Goal: Transaction & Acquisition: Download file/media

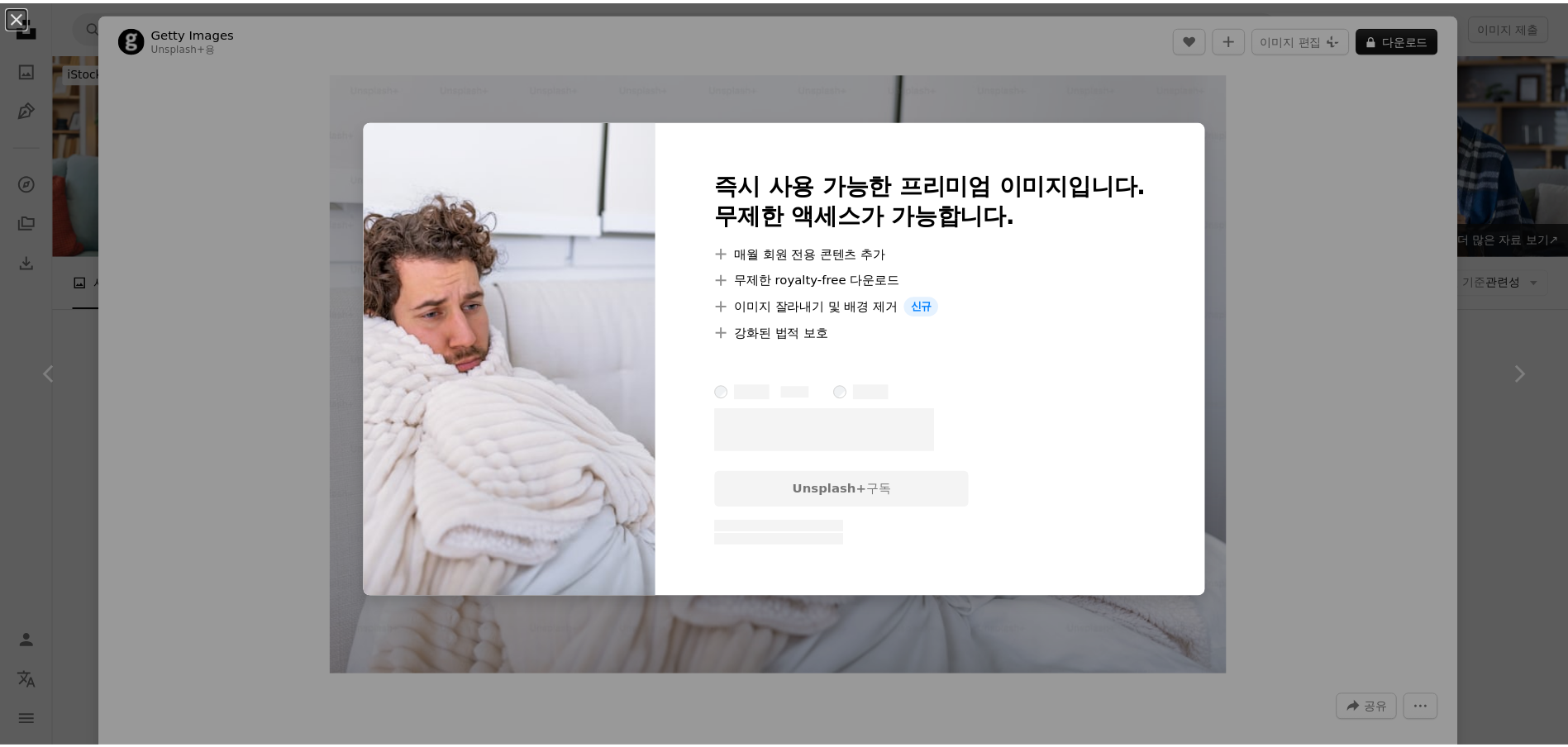
scroll to position [4453, 0]
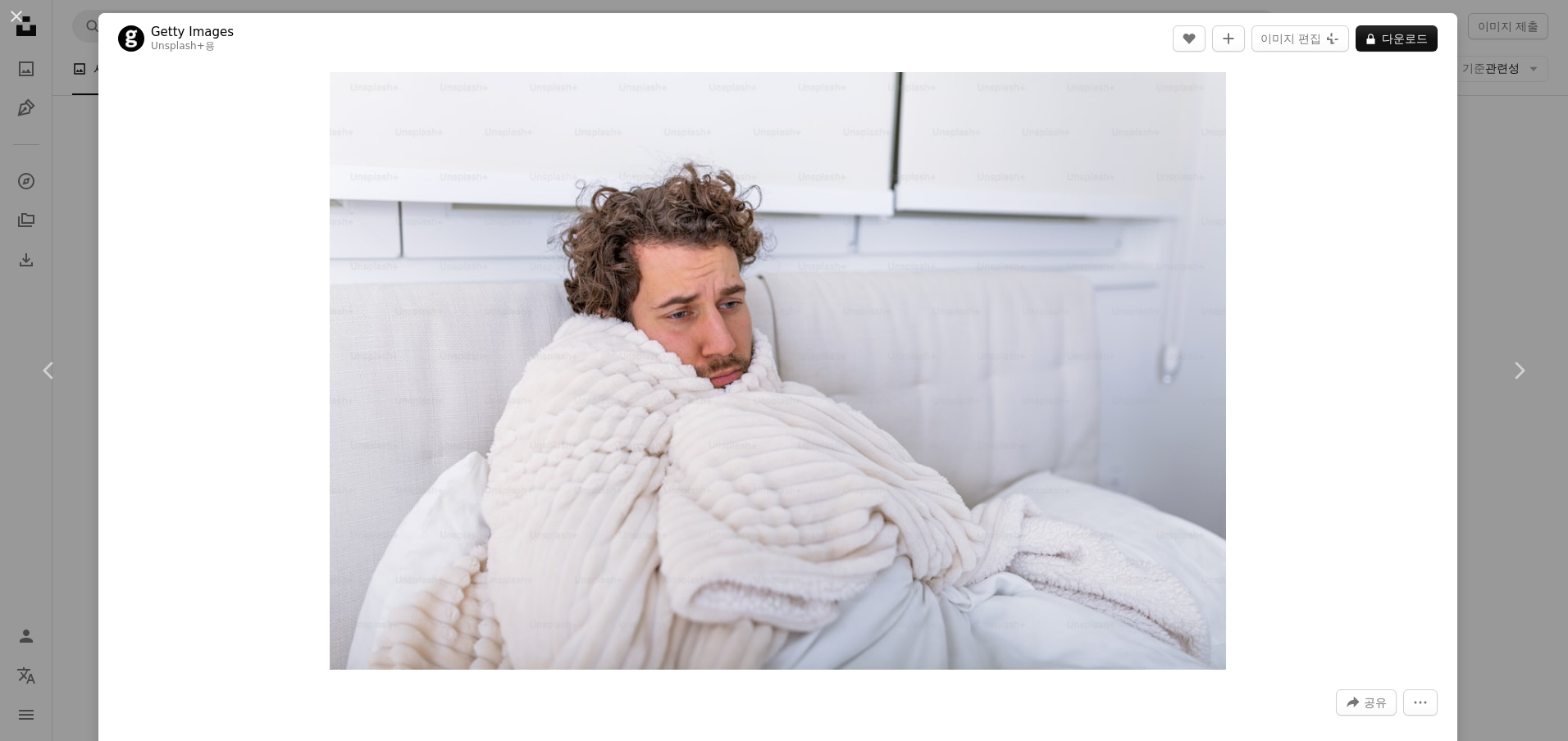
click at [1371, 276] on div "Zoom in" at bounding box center [777, 371] width 1359 height 614
click at [1492, 269] on div "An X shape Chevron left Chevron right Getty Images Unsplash+ 용 A heart A plus s…" at bounding box center [784, 370] width 1568 height 741
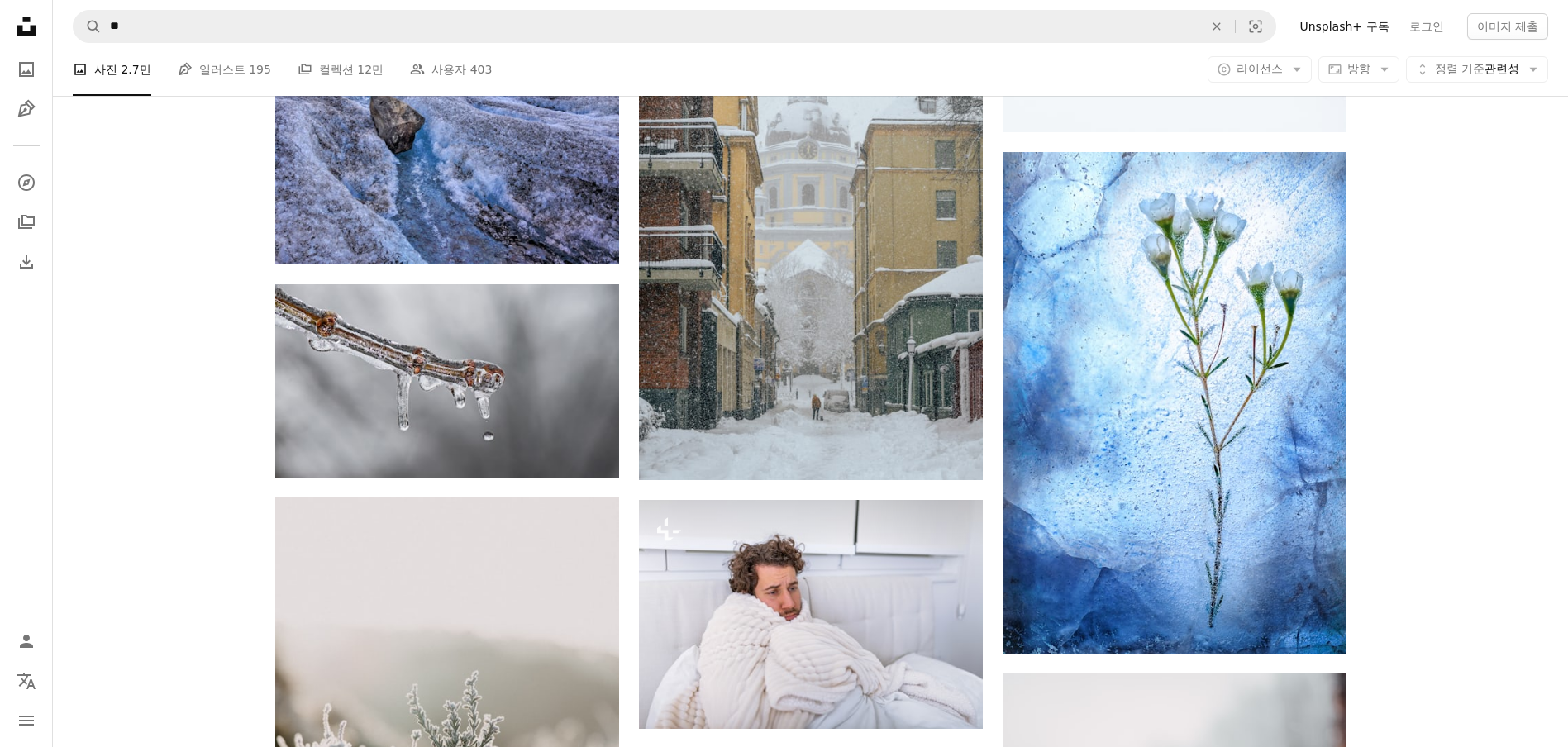
scroll to position [3874, 0]
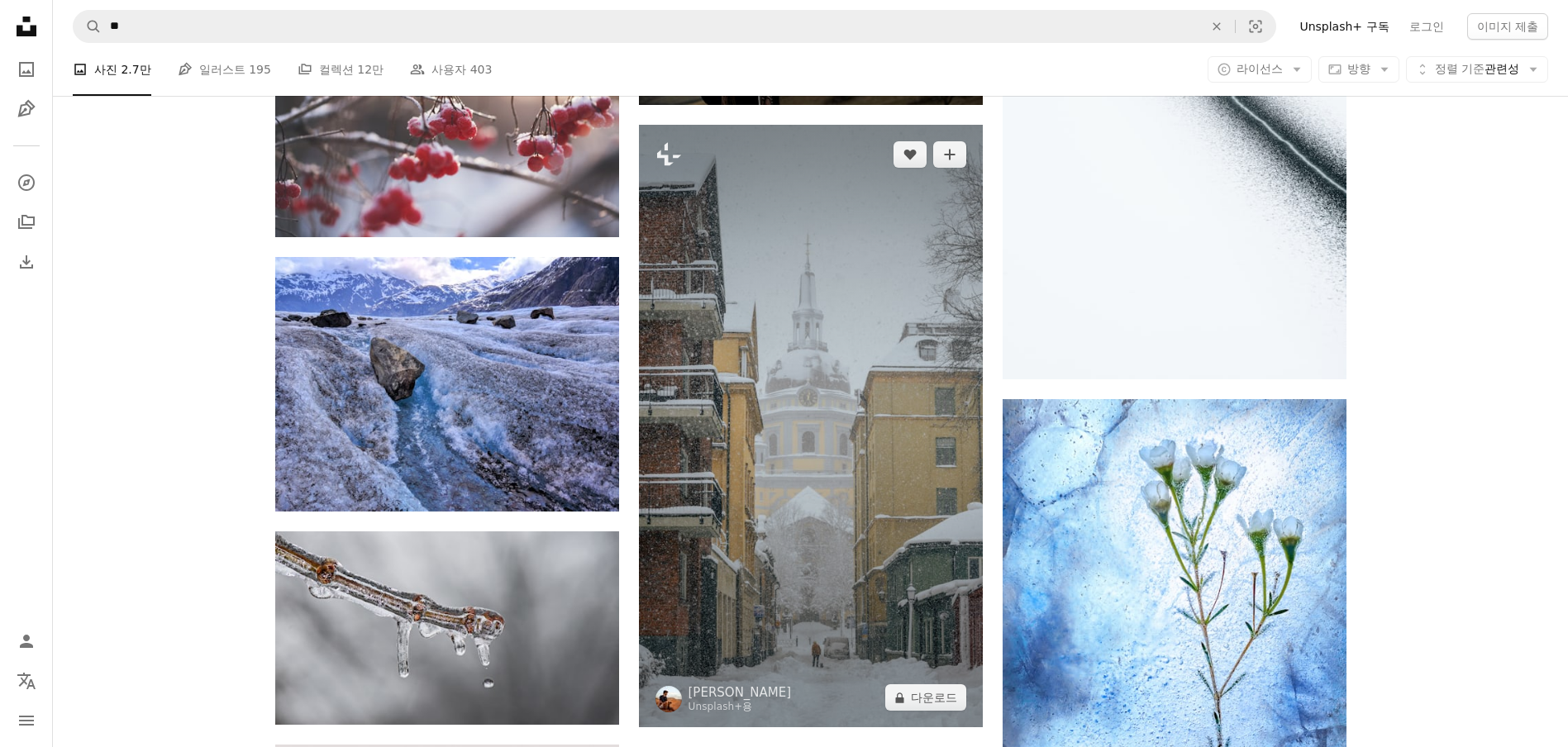
click at [808, 321] on img at bounding box center [811, 426] width 344 height 603
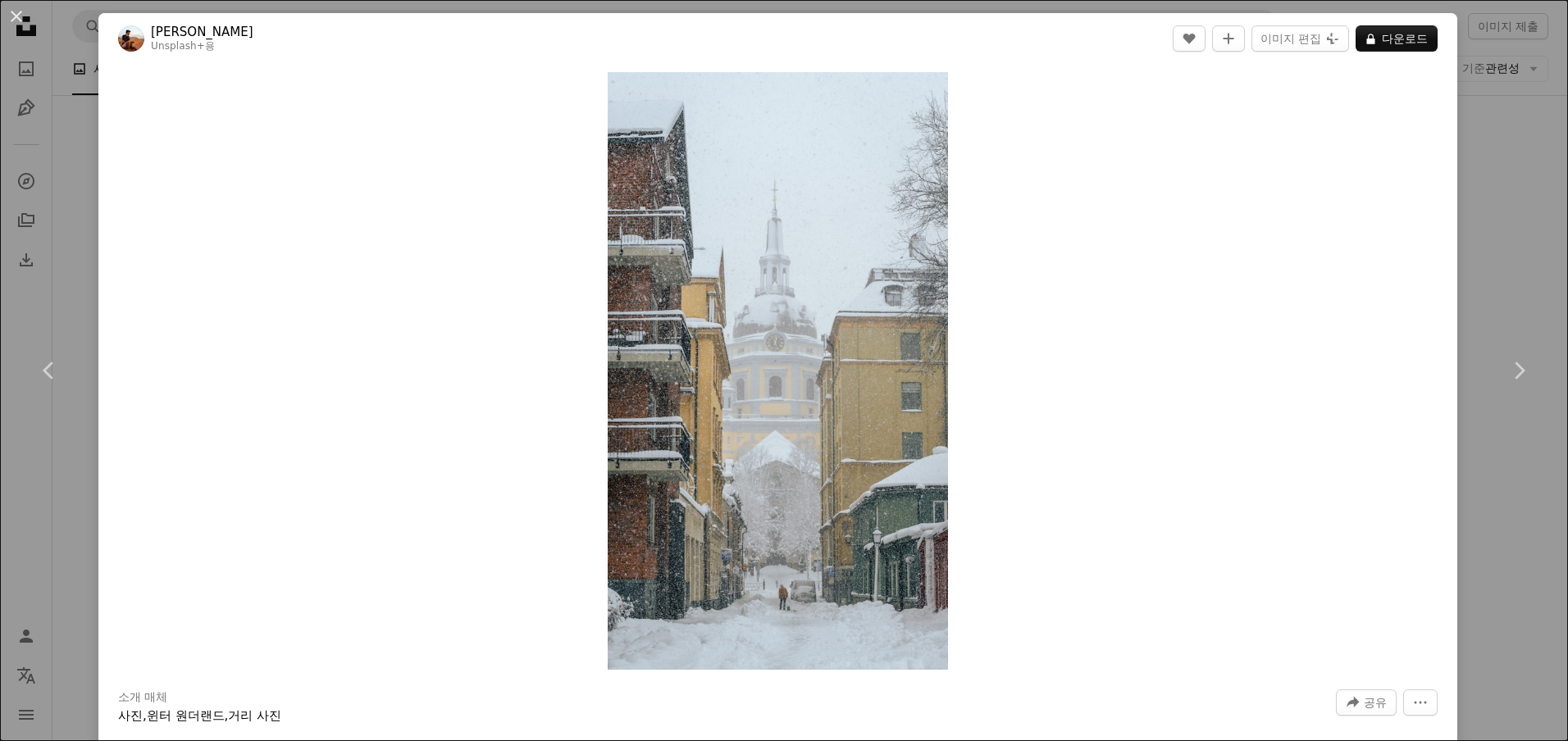
click at [1399, 43] on button "A lock 다운로드" at bounding box center [1396, 38] width 82 height 26
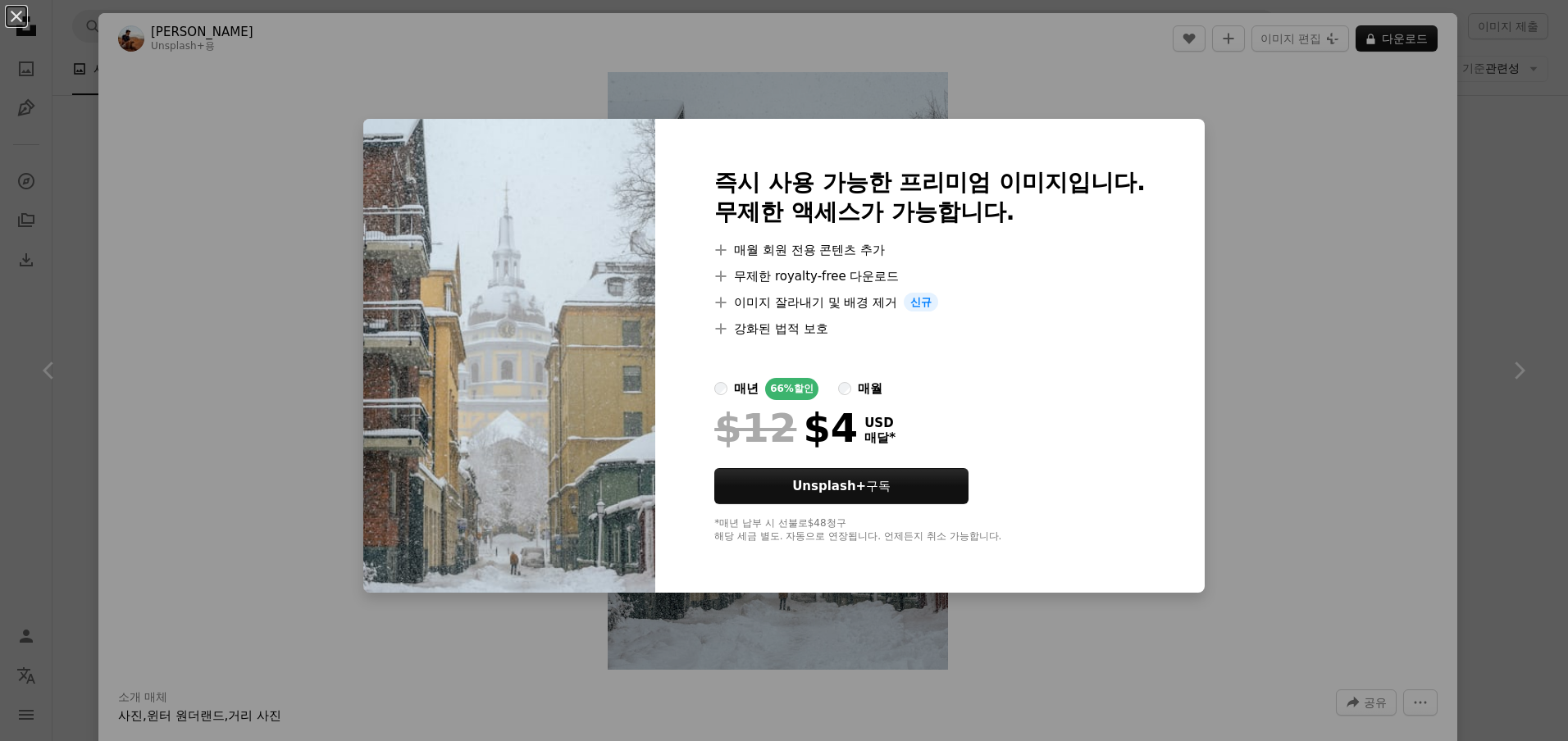
click at [1512, 253] on div "An X shape 즉시 사용 가능한 프리미엄 이미지입니다. 무제한 액세스가 가능합니다. A plus sign 매월 회원 전용 콘텐츠 추가 A…" at bounding box center [784, 370] width 1568 height 741
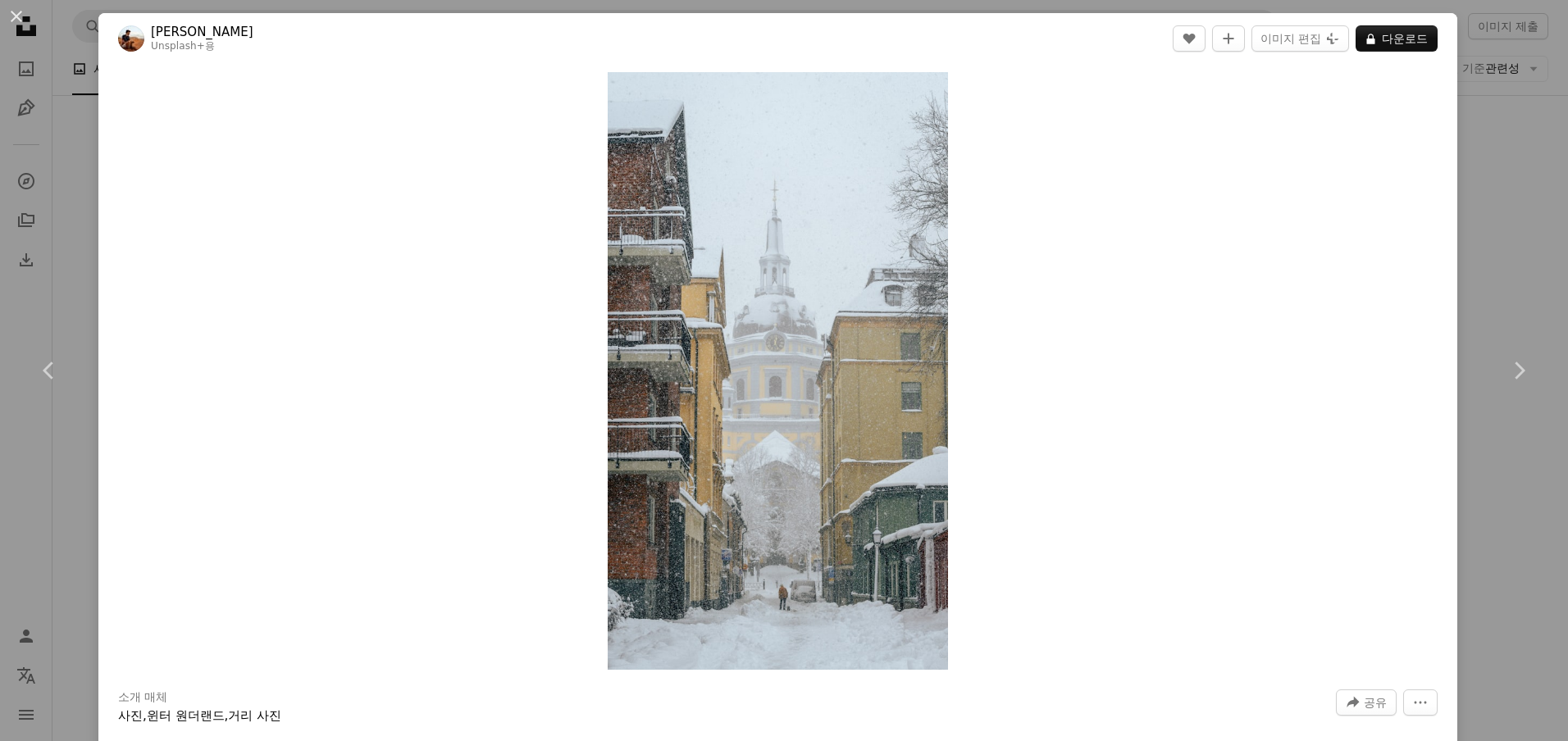
click at [1489, 175] on div "An X shape Chevron left Chevron right [PERSON_NAME] Unsplash+ 용 A heart A plus …" at bounding box center [784, 370] width 1568 height 741
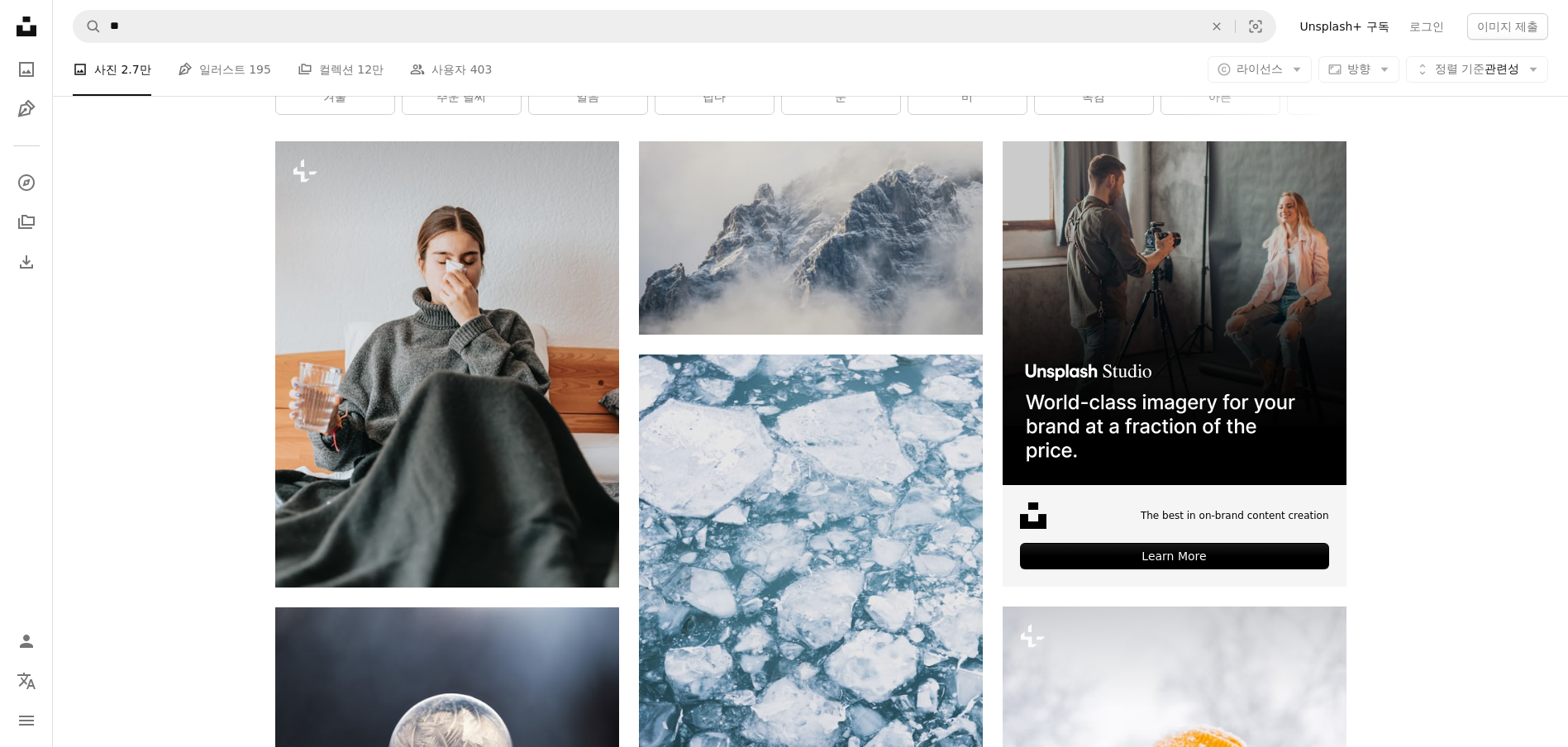
scroll to position [155, 0]
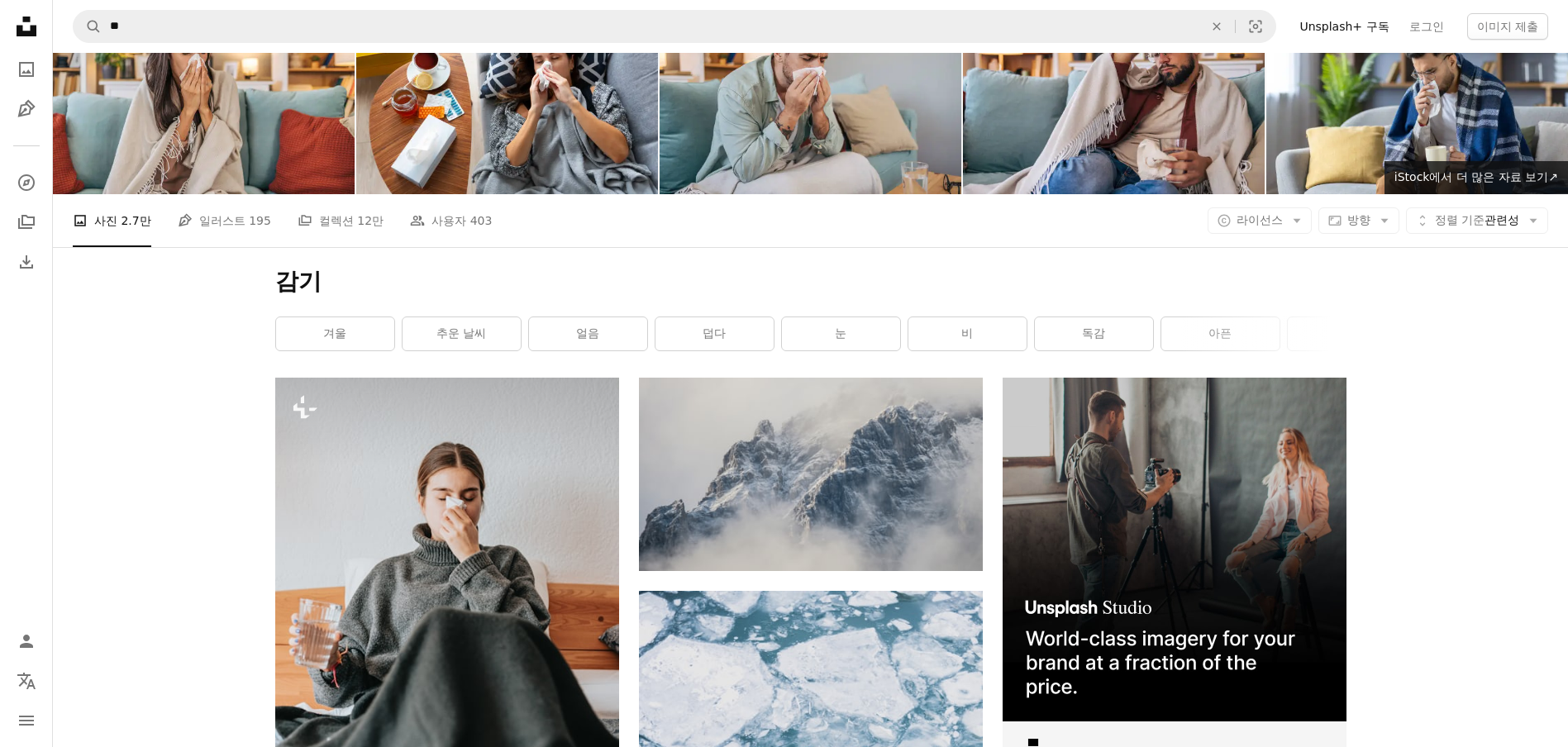
scroll to position [0, 0]
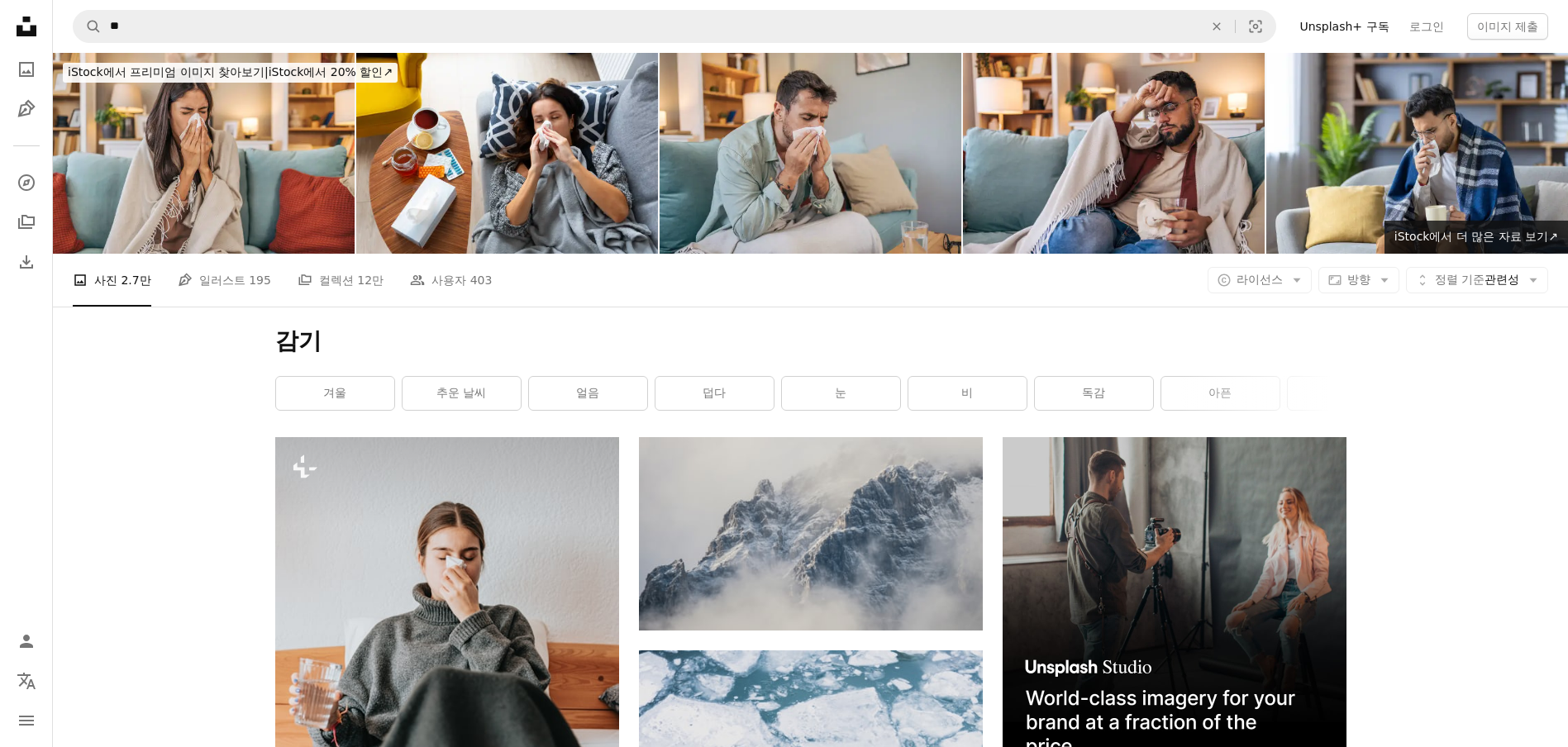
click at [29, 20] on icon at bounding box center [26, 26] width 20 height 20
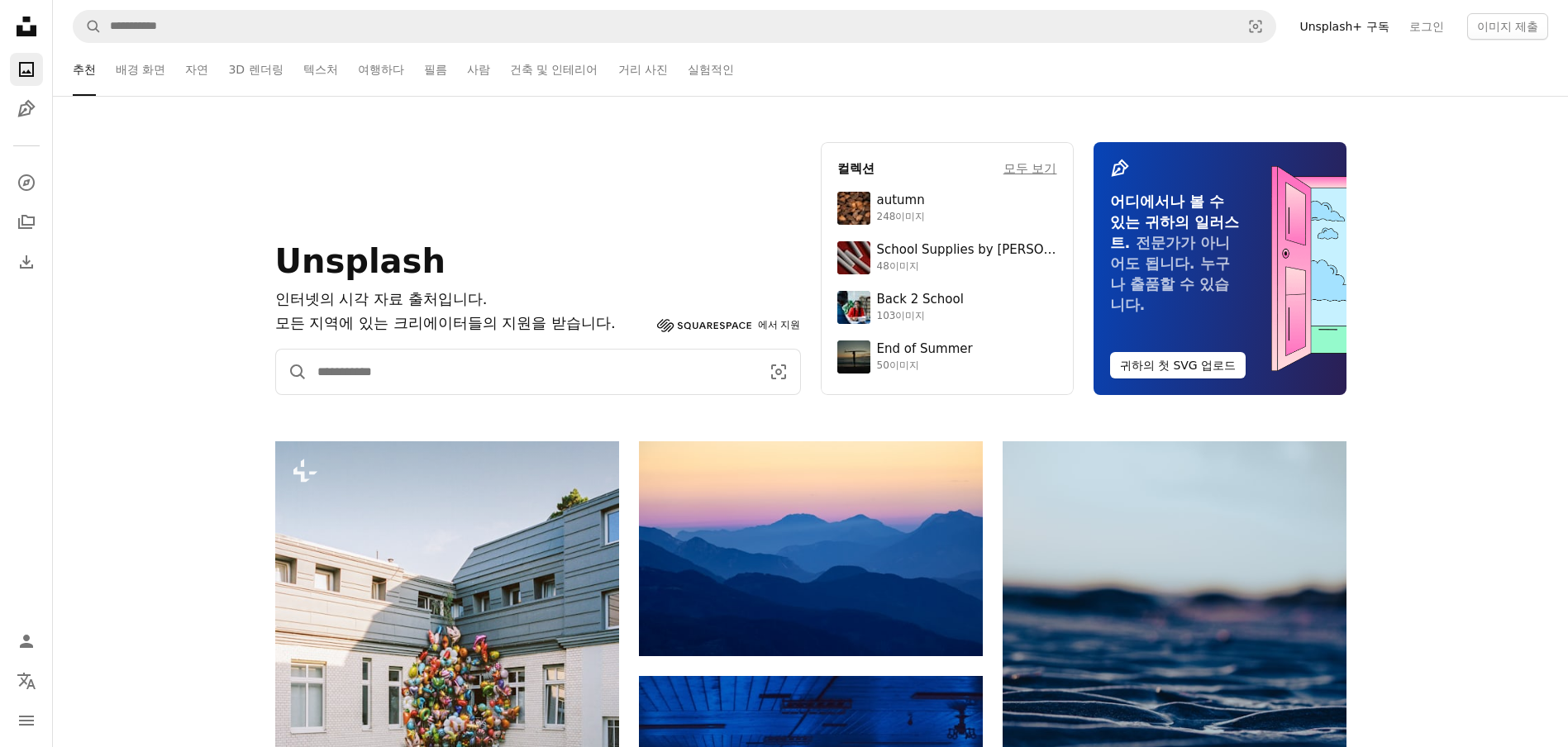
click at [448, 376] on input "사이트 전체에서 이미지 찾기" at bounding box center [531, 371] width 449 height 45
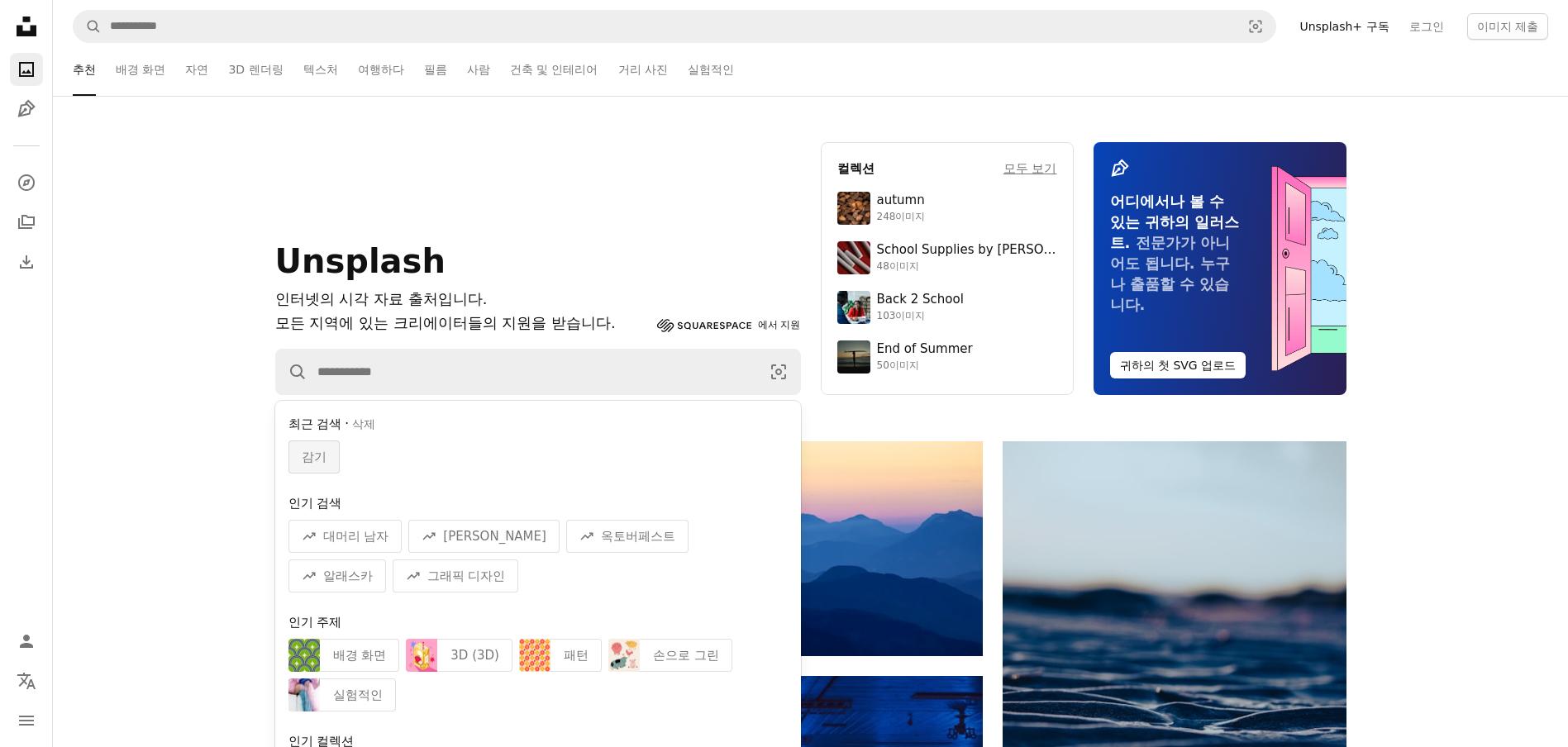
click at [328, 461] on div "감기" at bounding box center [313, 457] width 52 height 33
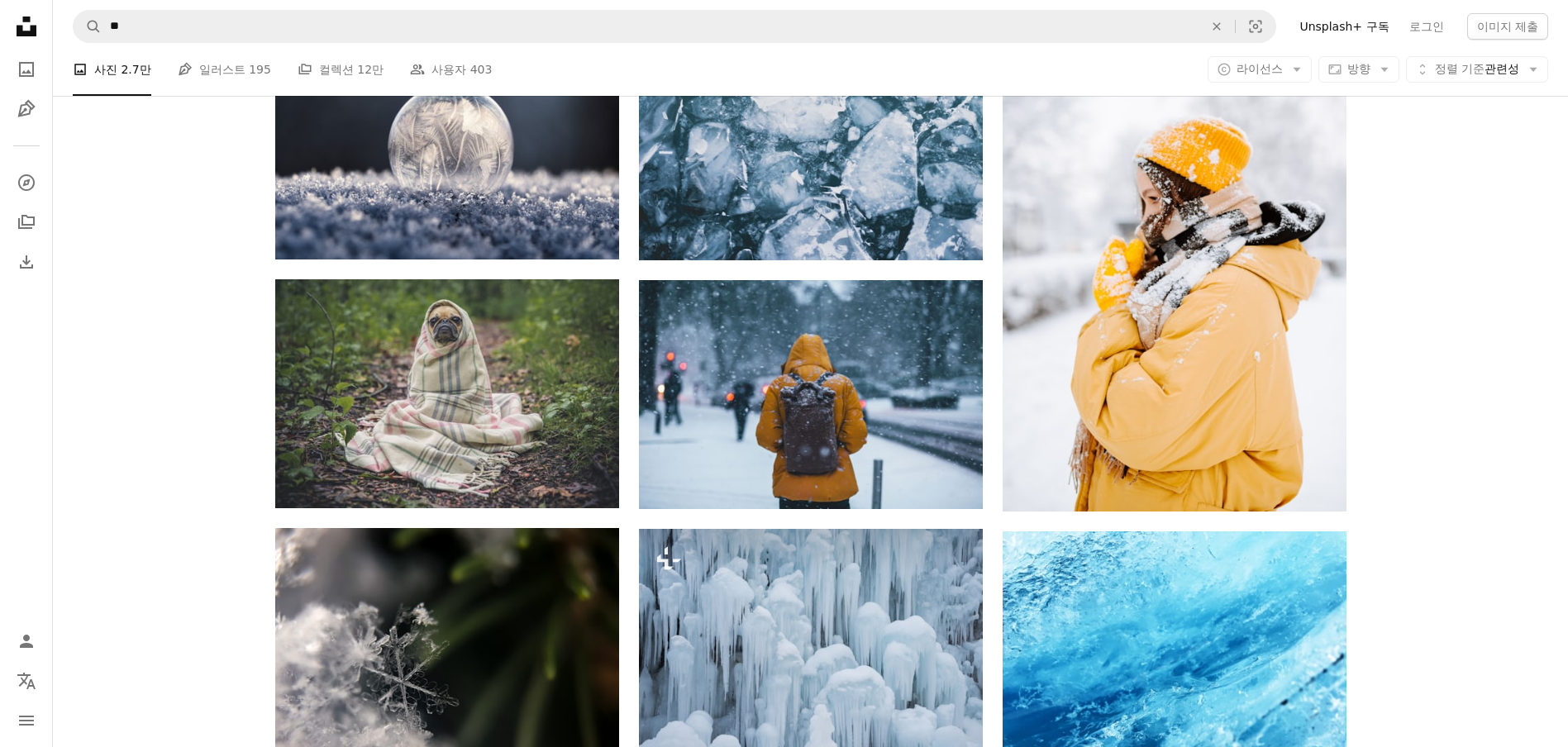
scroll to position [909, 0]
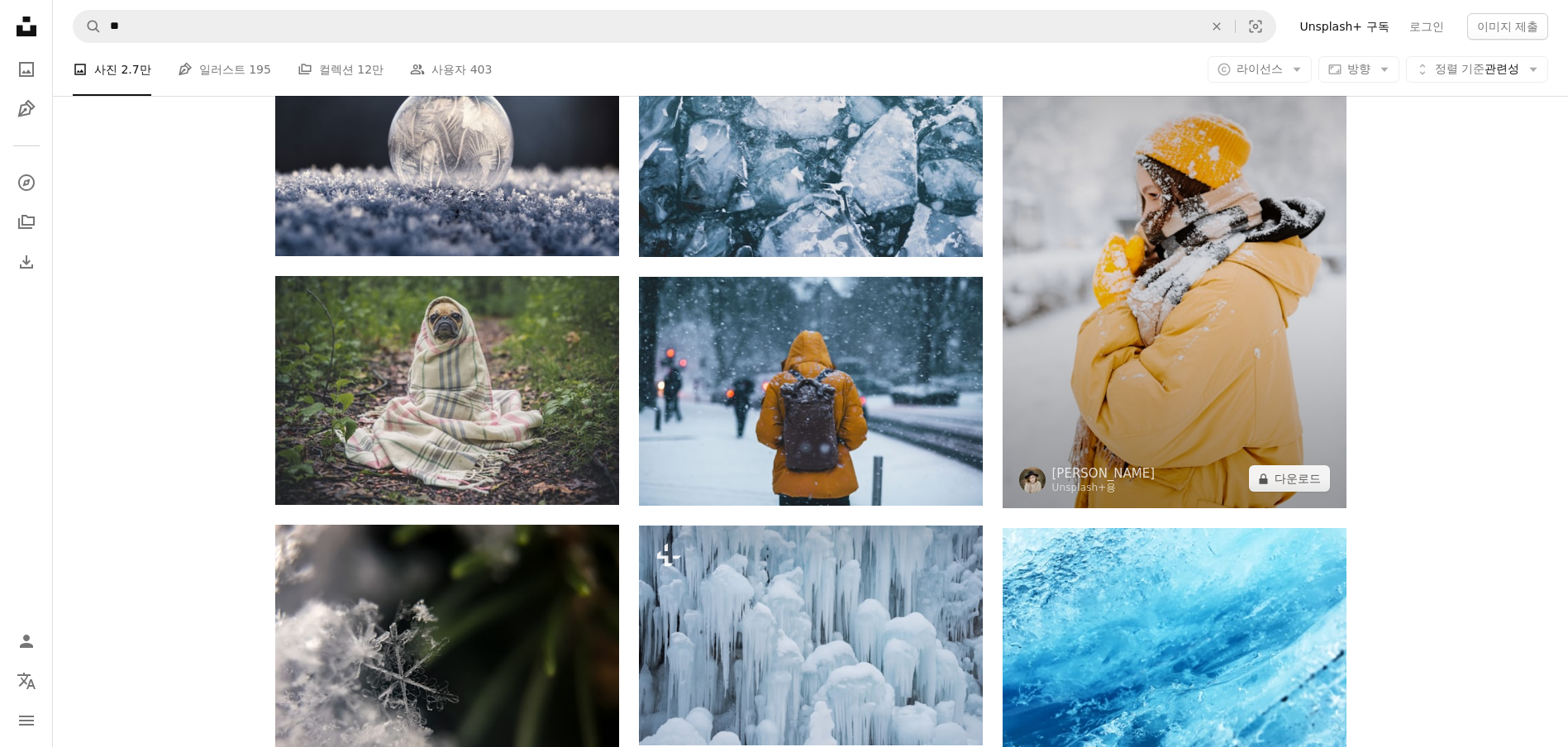
click at [1211, 300] on img at bounding box center [1174, 250] width 344 height 515
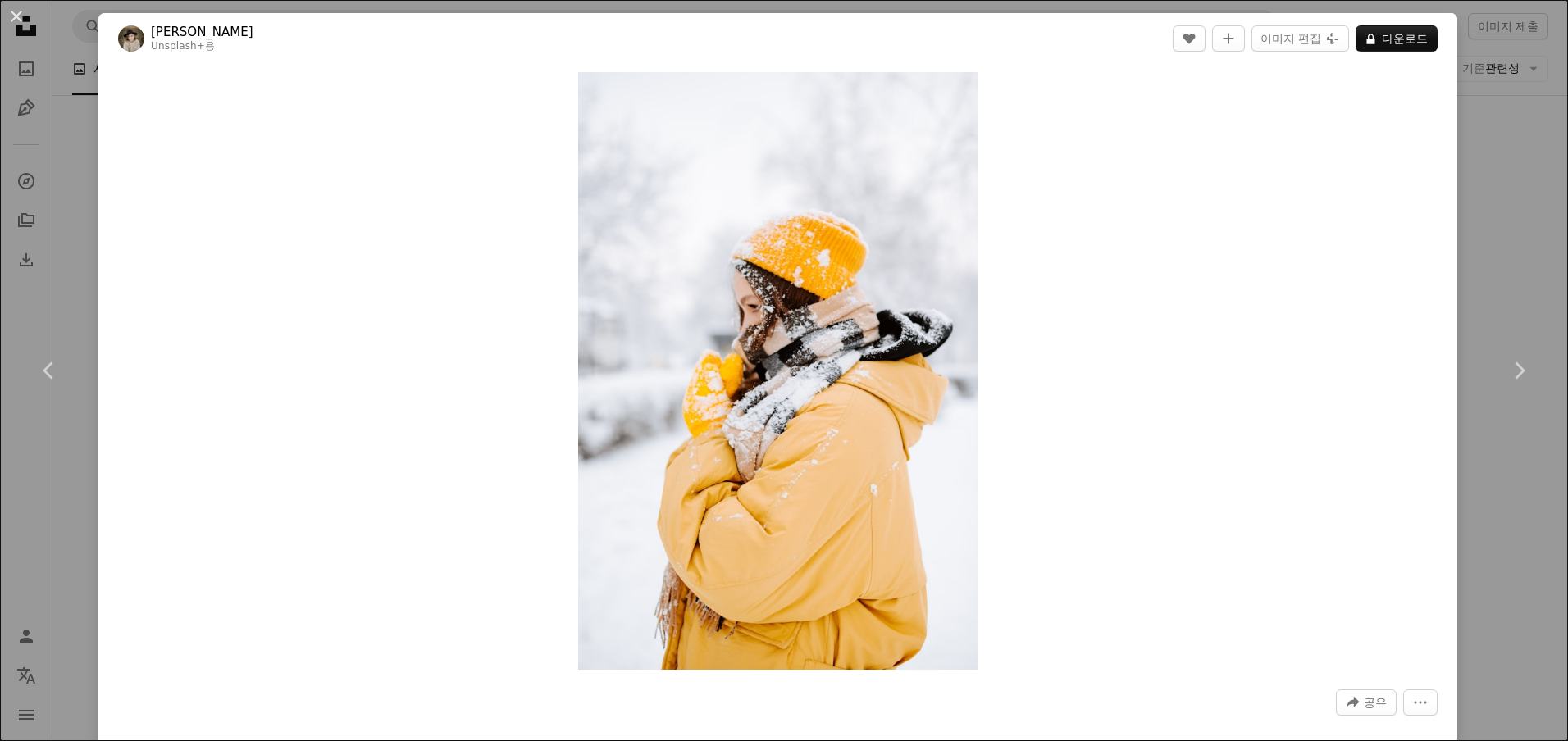
click at [1393, 34] on button "A lock 다운로드" at bounding box center [1396, 38] width 82 height 26
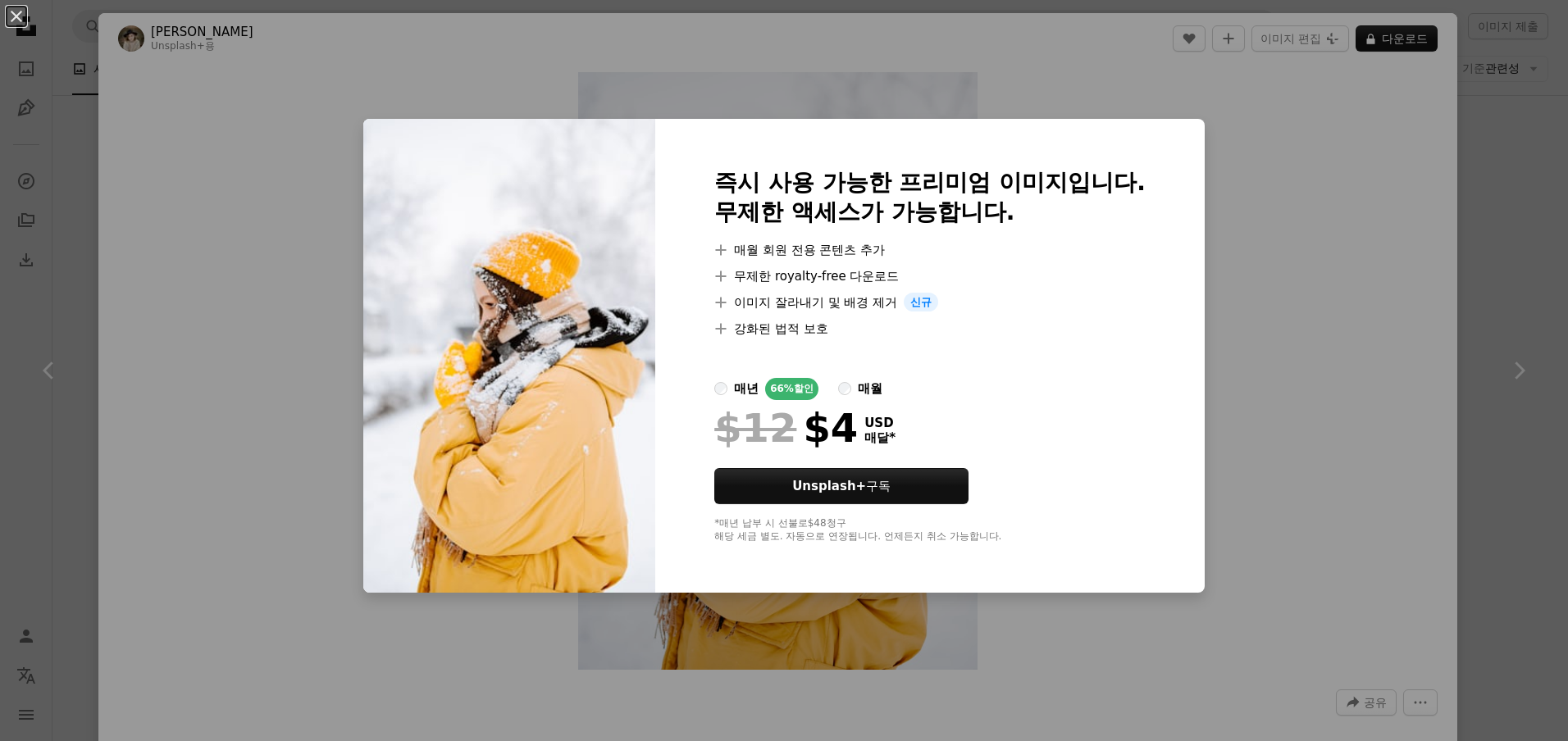
click at [1462, 235] on div "An X shape 즉시 사용 가능한 프리미엄 이미지입니다. 무제한 액세스가 가능합니다. A plus sign 매월 회원 전용 콘텐츠 추가 A…" at bounding box center [784, 370] width 1568 height 741
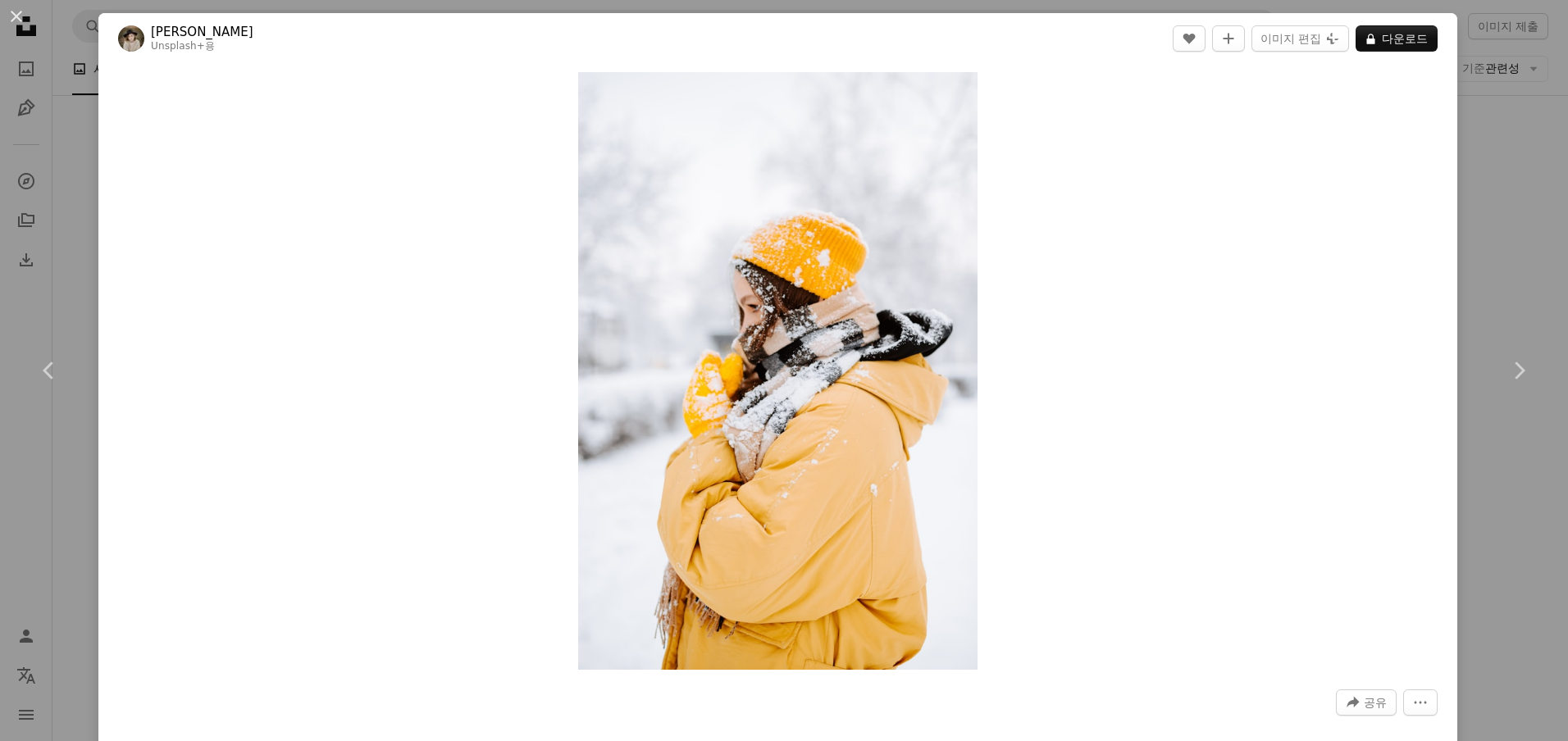
click at [1512, 208] on div "An X shape Chevron left Chevron right Kateryna Hliznitsova Unsplash+ 용 A heart …" at bounding box center [784, 370] width 1568 height 741
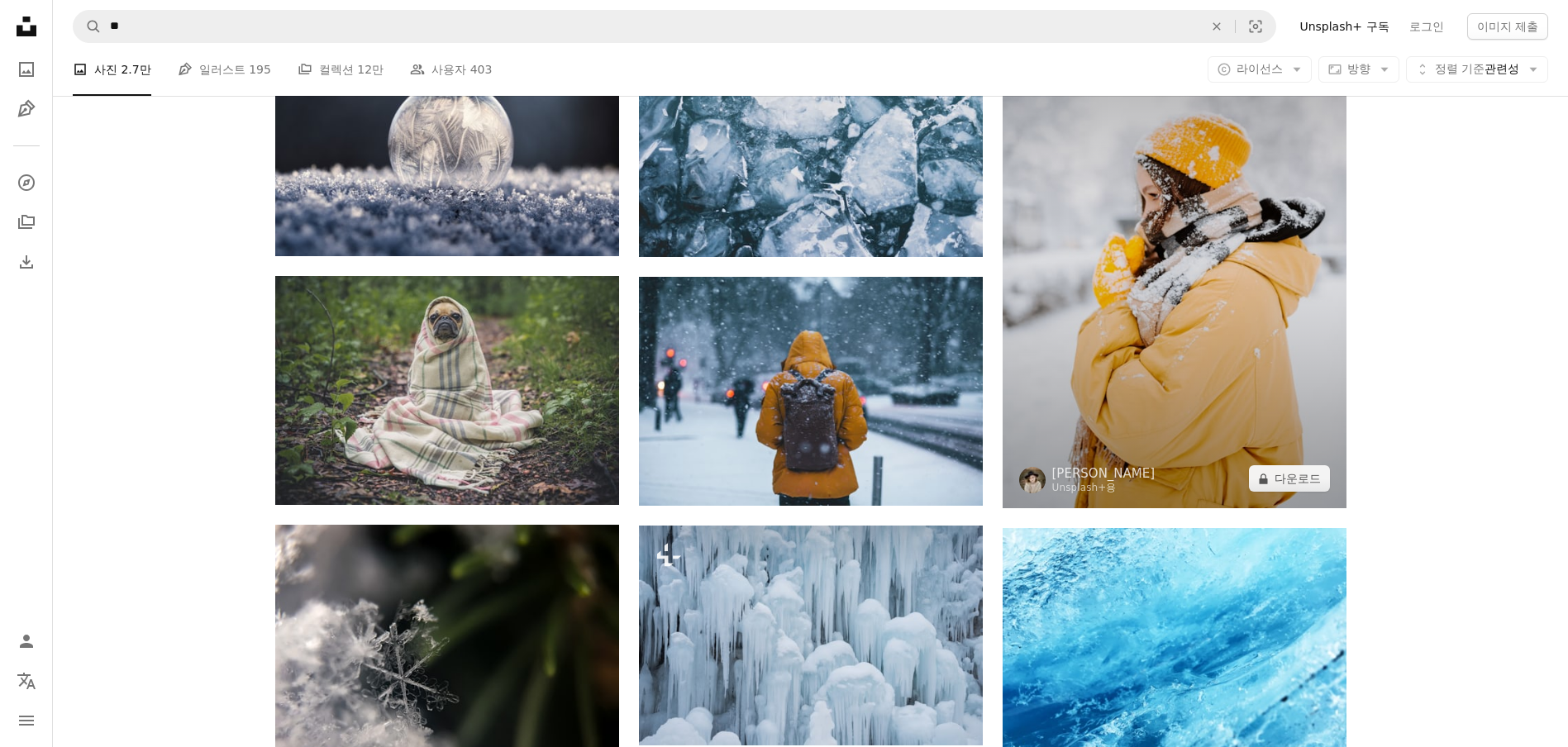
click at [1283, 483] on button "A lock 다운로드" at bounding box center [1289, 478] width 81 height 26
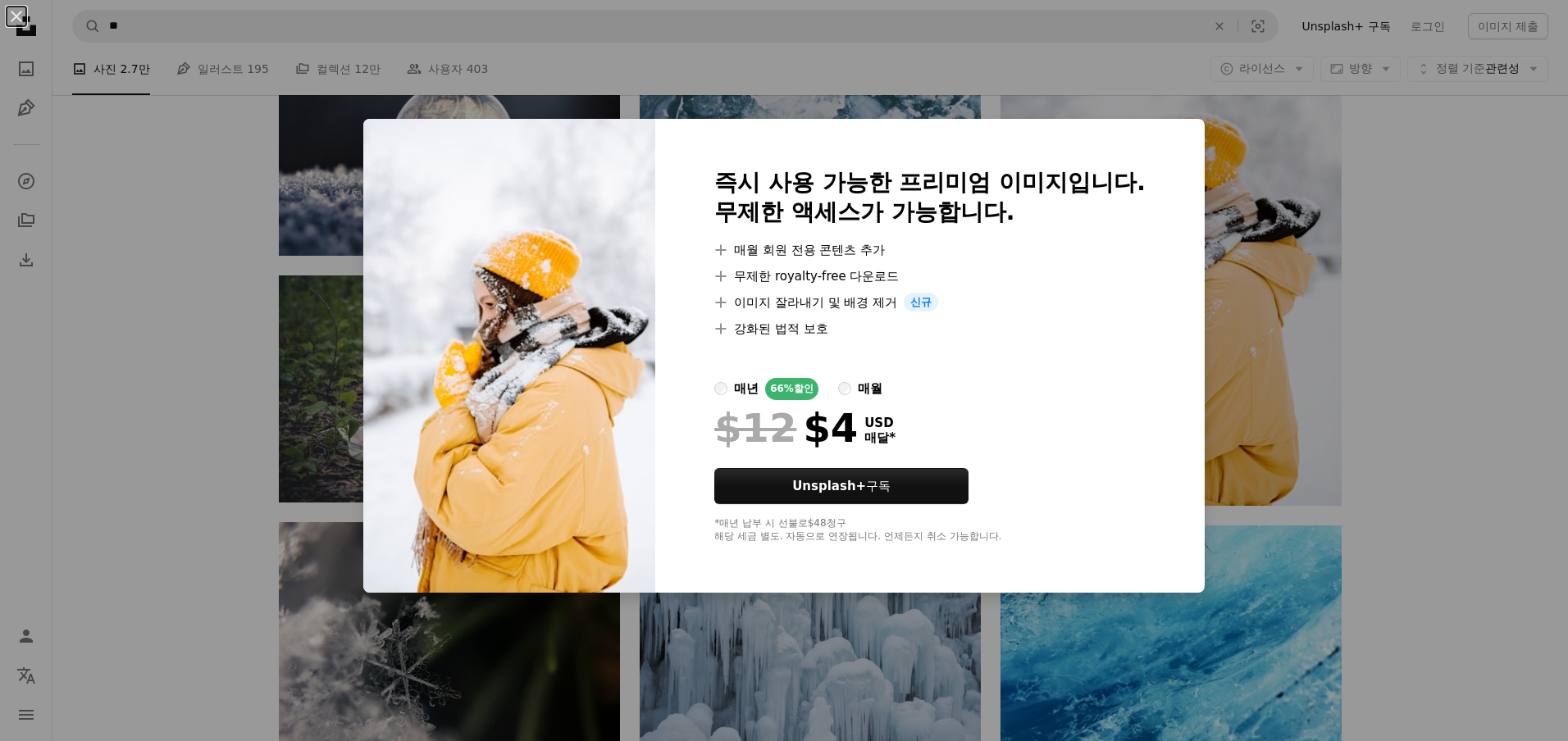
click at [1509, 337] on div "An X shape 즉시 사용 가능한 프리미엄 이미지입니다. 무제한 액세스가 가능합니다. A plus sign 매월 회원 전용 콘텐츠 추가 A…" at bounding box center [784, 370] width 1568 height 741
